Goal: Check status: Check status

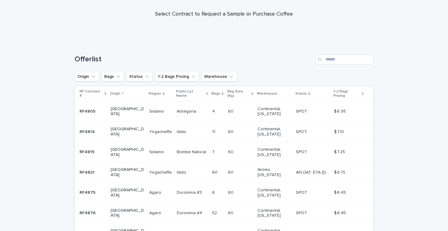
scroll to position [54, 0]
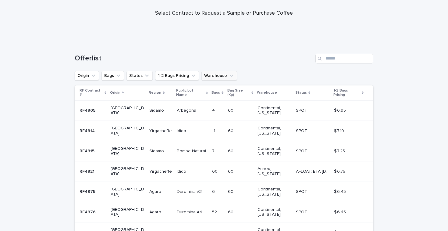
click at [229, 77] on icon "Warehouse" at bounding box center [232, 76] width 6 height 6
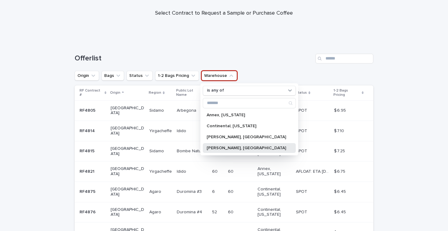
click at [214, 148] on p "[PERSON_NAME], [GEOGRAPHIC_DATA]" at bounding box center [247, 148] width 80 height 4
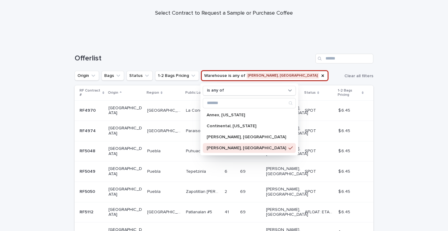
click at [47, 132] on div "Loading... Saving… Loading... Saving… Offerlist Origin Bags Status 1-2 Bags Pri…" at bounding box center [224, 198] width 448 height 314
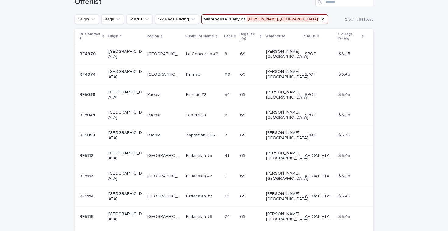
scroll to position [111, 0]
click at [92, 70] on p "RF4974" at bounding box center [88, 73] width 17 height 6
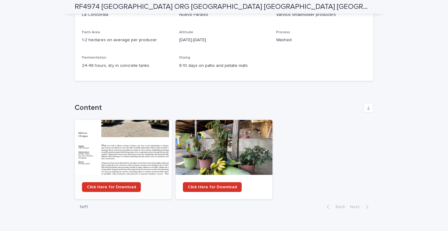
scroll to position [546, 0]
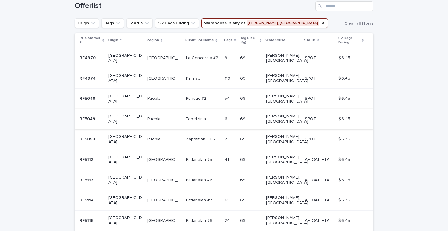
scroll to position [107, 0]
click at [86, 74] on p "RF4974" at bounding box center [88, 77] width 17 height 6
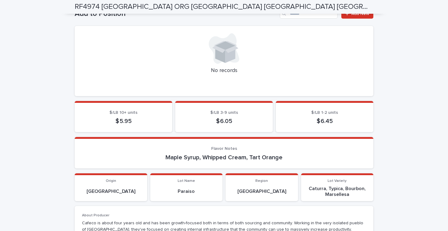
scroll to position [231, 0]
